Goal: Information Seeking & Learning: Learn about a topic

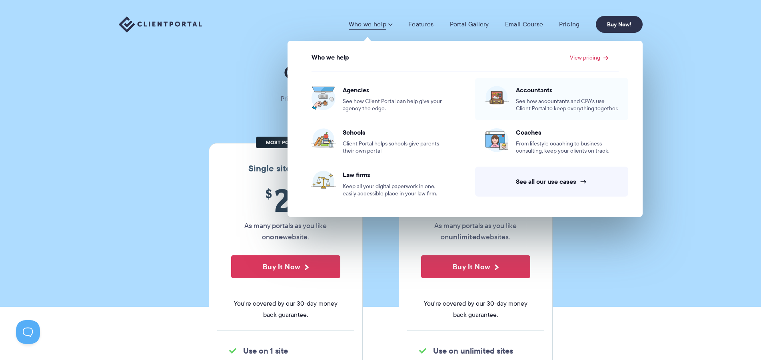
click at [532, 92] on span "Accountants" at bounding box center [567, 90] width 103 height 8
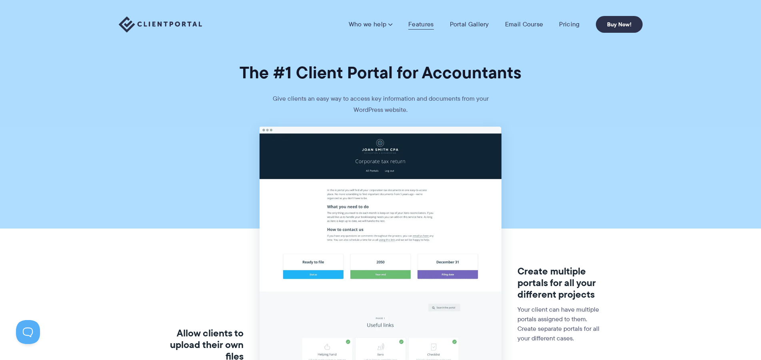
click at [423, 23] on link "Features" at bounding box center [420, 24] width 25 height 8
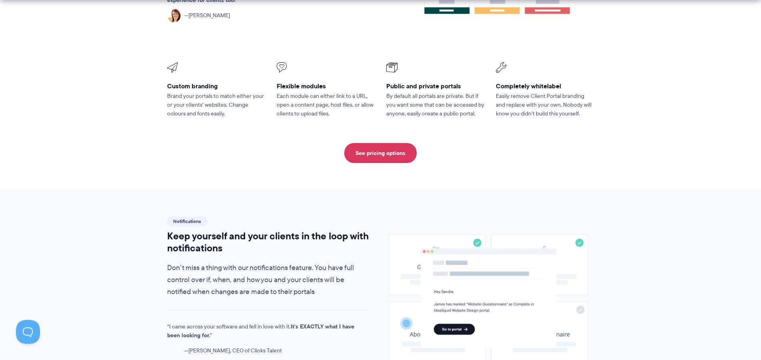
scroll to position [448, 0]
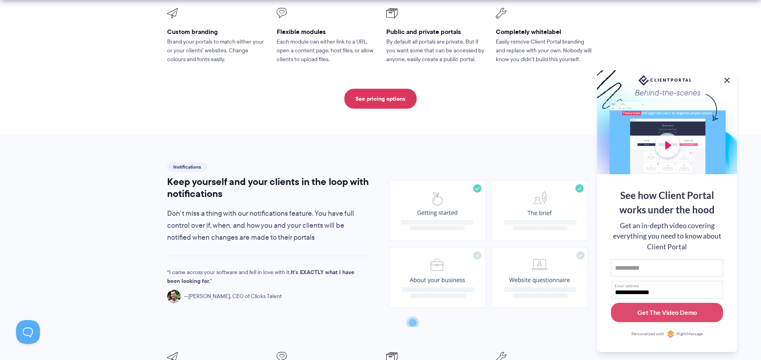
click at [727, 78] on button at bounding box center [727, 81] width 10 height 10
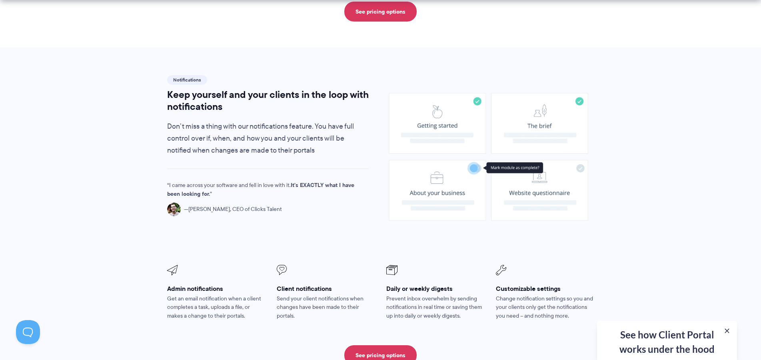
scroll to position [611, 0]
